Goal: Navigation & Orientation: Find specific page/section

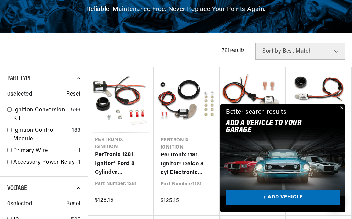
scroll to position [157, 0]
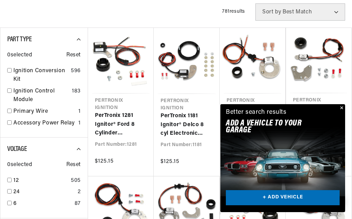
click at [341, 107] on button "Close" at bounding box center [340, 108] width 8 height 8
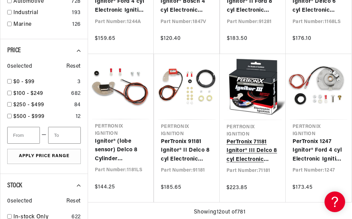
scroll to position [431, 0]
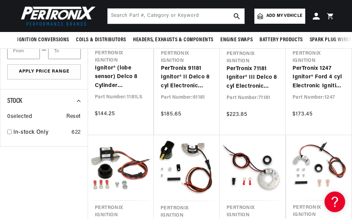
scroll to position [509, 0]
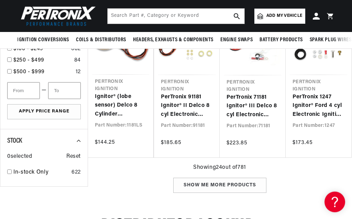
scroll to position [472, 0]
